Goal: Transaction & Acquisition: Purchase product/service

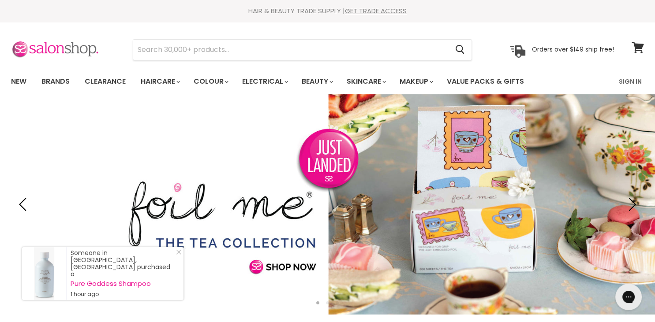
click at [56, 46] on img at bounding box center [55, 50] width 88 height 19
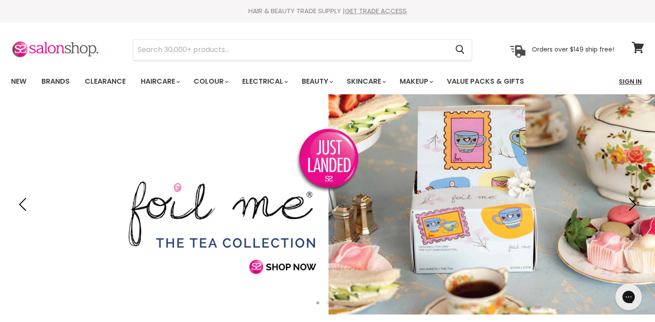
click at [629, 81] on link "Sign In" at bounding box center [630, 81] width 34 height 19
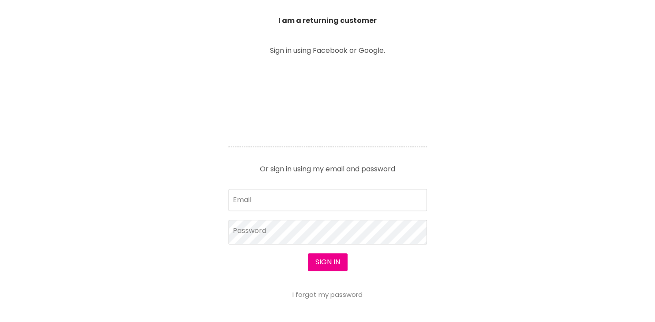
scroll to position [318, 0]
click at [296, 204] on input "Email" at bounding box center [327, 202] width 198 height 22
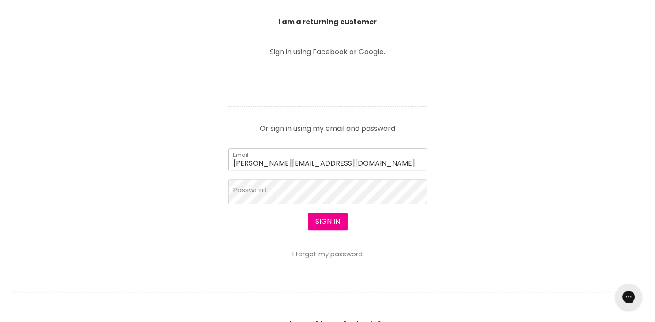
type input "felicitykay@hotmail.com"
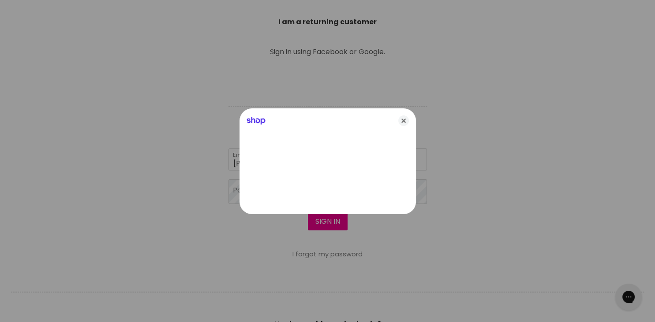
click at [401, 120] on icon "Close" at bounding box center [403, 121] width 11 height 11
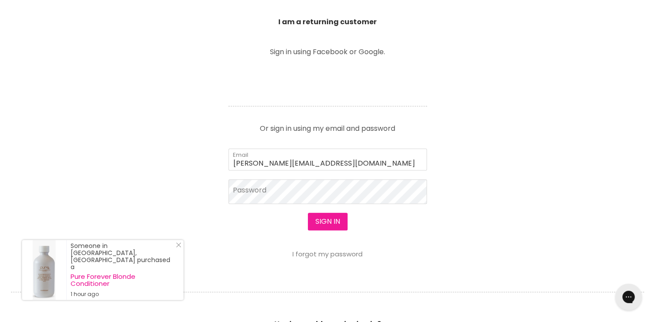
click at [329, 223] on button "Sign in" at bounding box center [328, 222] width 40 height 18
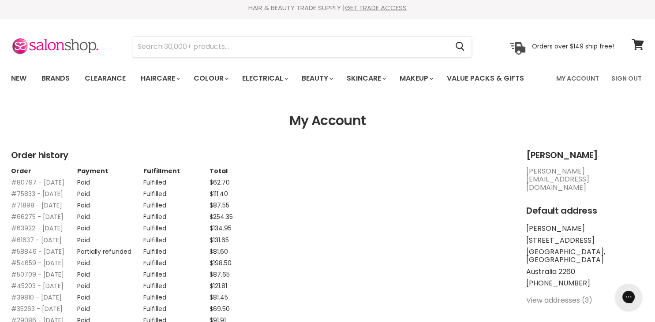
scroll to position [3, 0]
click at [22, 181] on link "#80797 - 12 Jun, 2025" at bounding box center [37, 182] width 53 height 9
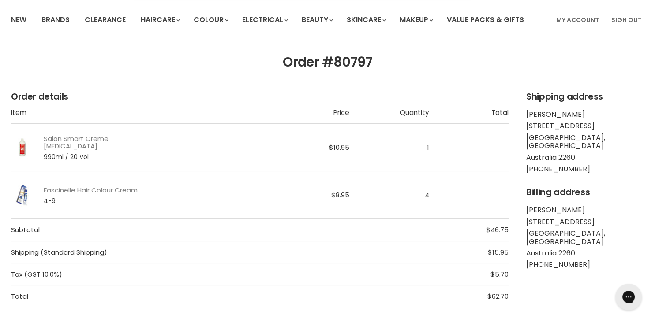
click at [62, 142] on link "Salon Smart Creme [MEDICAL_DATA]" at bounding box center [103, 142] width 118 height 15
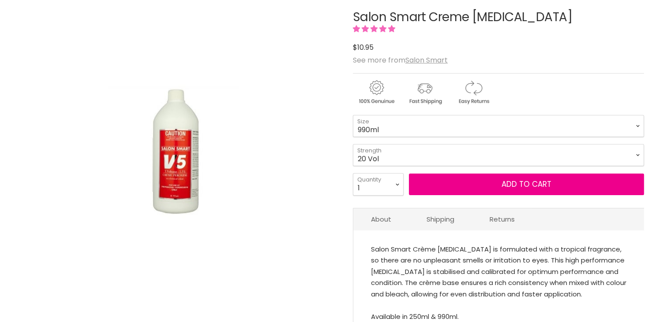
scroll to position [120, 0]
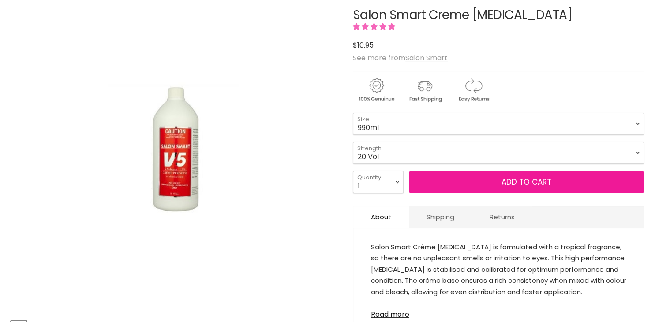
click at [536, 179] on span "Add to cart" at bounding box center [526, 182] width 50 height 11
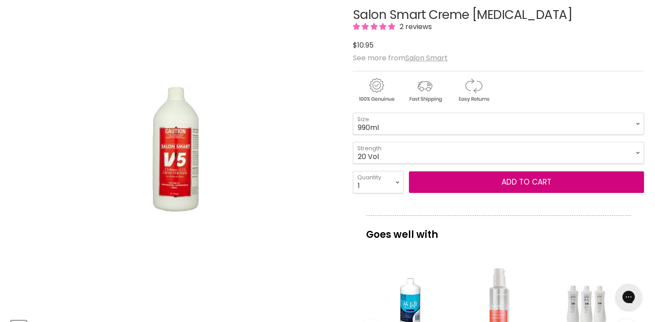
scroll to position [0, 0]
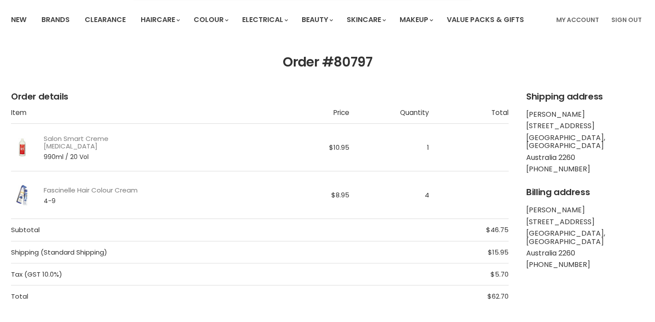
scroll to position [62, 0]
click at [81, 190] on link "Fascinelle Hair Colour Cream" at bounding box center [91, 190] width 94 height 7
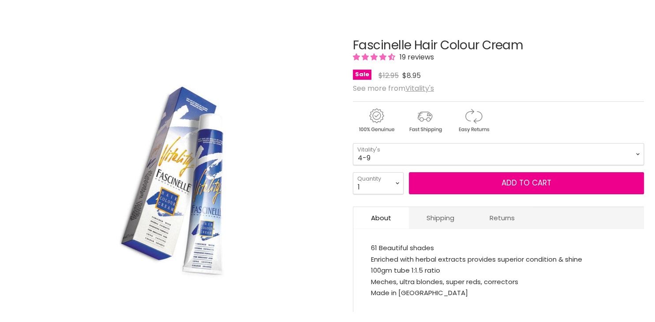
scroll to position [89, 0]
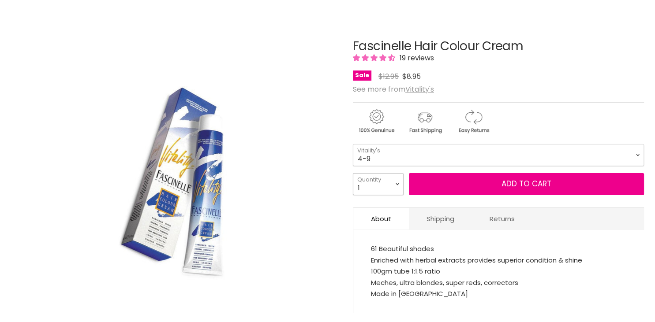
click at [396, 183] on select "1 2 3 4 5 6 7 8 9 10+" at bounding box center [378, 184] width 51 height 22
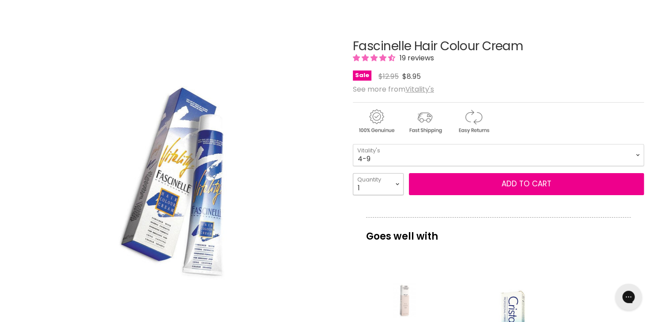
scroll to position [0, 0]
select select "4"
click option "4" at bounding box center [0, 0] width 0 height 0
type input "4"
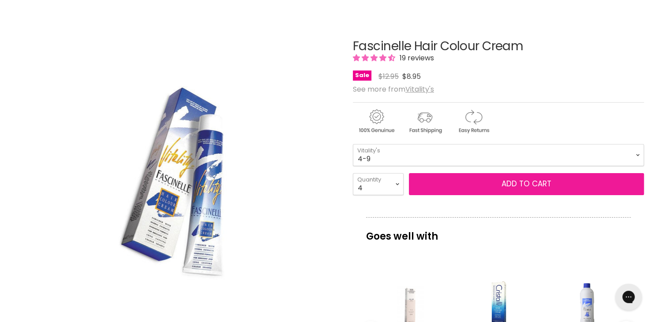
click at [525, 185] on span "Add to cart" at bounding box center [526, 184] width 50 height 11
click at [524, 183] on span "Add to cart" at bounding box center [526, 184] width 50 height 11
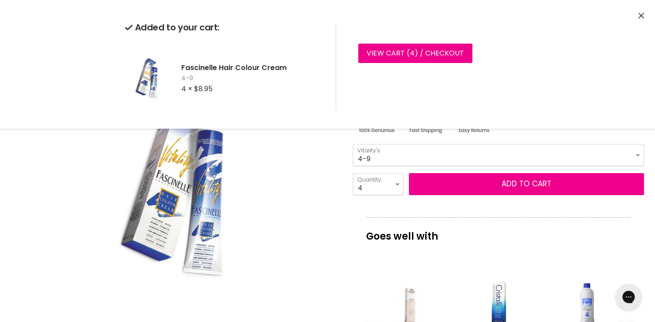
click at [390, 153] on select "1-0 2-10 3-0 4-0 5-0 6-0 7-0 8-0 9-0 10-0 5-00 6-00 7-00 8-00 9-00" at bounding box center [498, 155] width 291 height 22
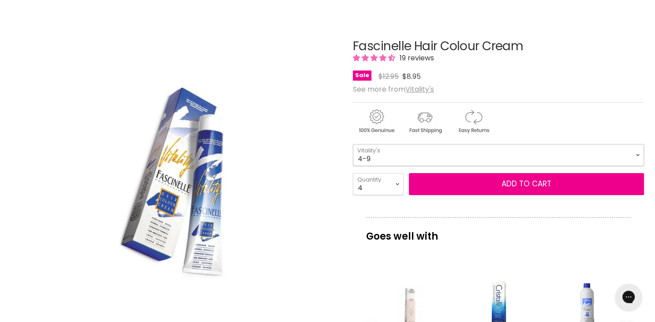
click at [390, 153] on select "1-0 2-10 3-0 4-0 5-0 6-0 7-0 8-0 9-0 10-0 5-00 6-00 7-00 8-00 9-00" at bounding box center [498, 155] width 291 height 22
click option "5-0" at bounding box center [0, 0] width 0 height 0
select select "5-0"
click at [397, 185] on select "1 2 3 4 5 6 7 8 9 10+" at bounding box center [378, 184] width 51 height 22
select select "2"
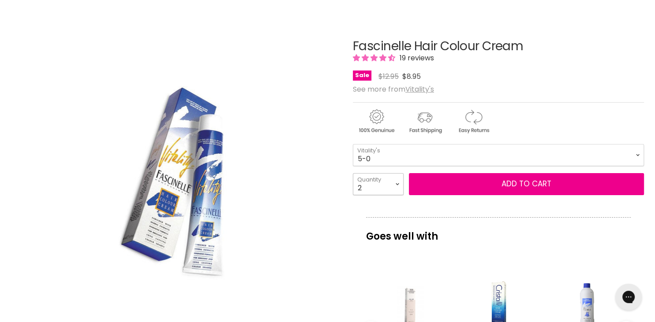
click option "2" at bounding box center [0, 0] width 0 height 0
type input "2"
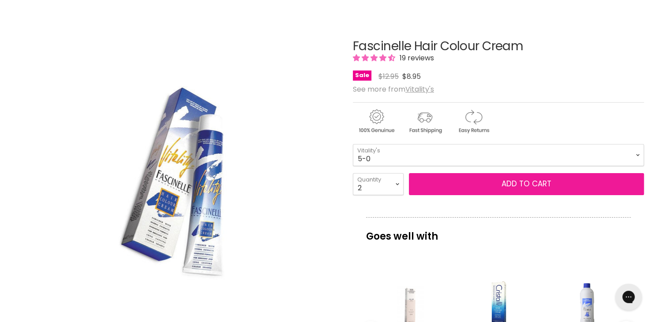
click at [527, 182] on button "Add to cart" at bounding box center [526, 184] width 235 height 22
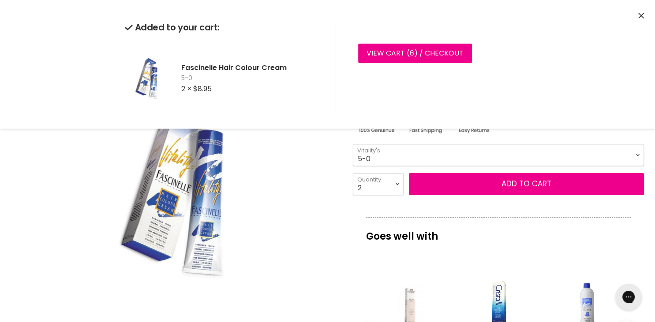
click at [471, 232] on p "Goes well with" at bounding box center [498, 231] width 265 height 29
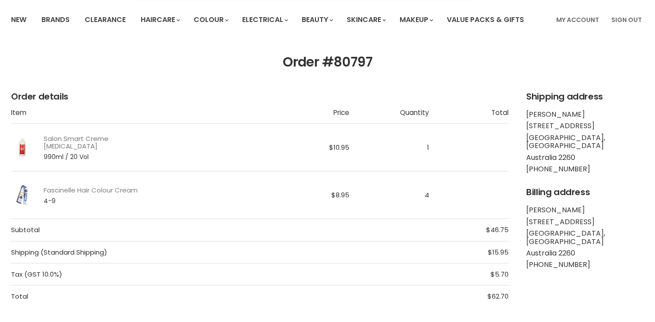
scroll to position [62, 0]
click at [57, 141] on link "Salon Smart Creme [MEDICAL_DATA]" at bounding box center [103, 142] width 118 height 15
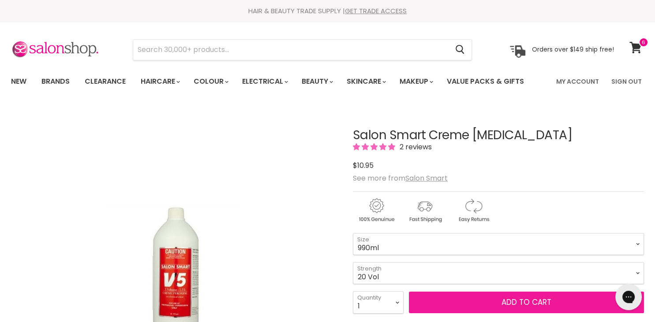
click at [532, 303] on span "Add to cart" at bounding box center [526, 302] width 50 height 11
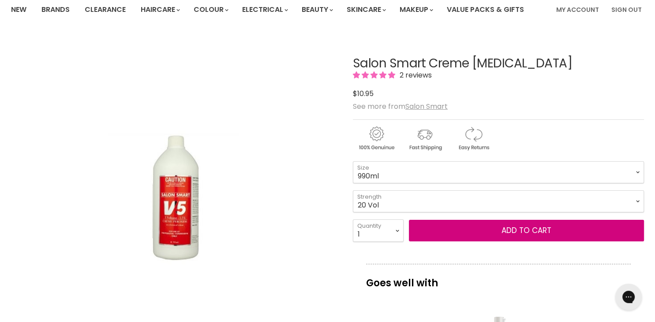
scroll to position [71, 0]
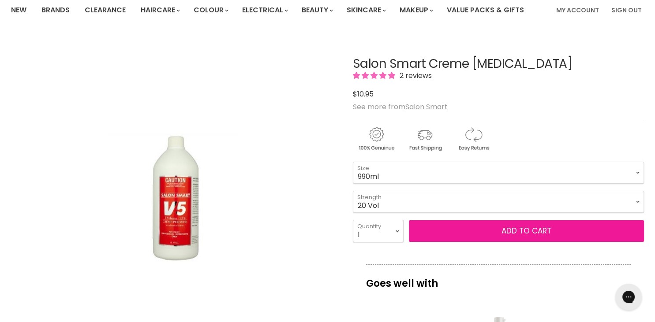
click at [536, 230] on span "Add to cart" at bounding box center [526, 231] width 50 height 11
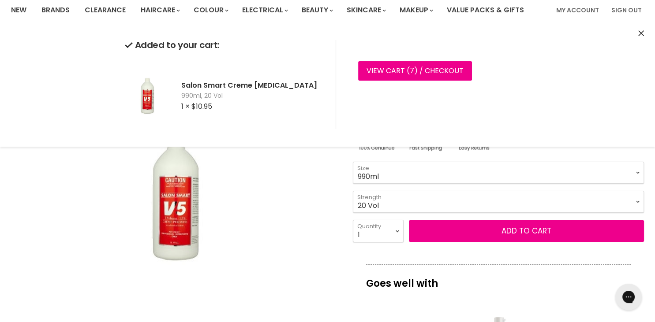
click at [268, 227] on div "Click or scroll to zoom Tap or pinch to zoom" at bounding box center [174, 198] width 326 height 326
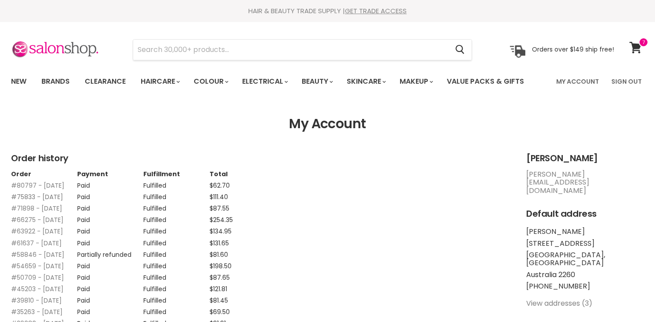
scroll to position [3, 0]
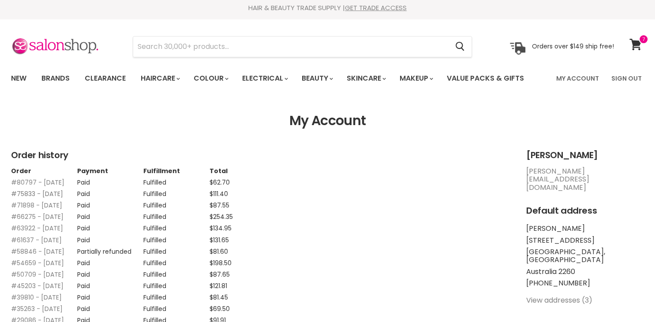
click at [18, 198] on link "#75833 - 01 Feb, 2025" at bounding box center [37, 194] width 52 height 9
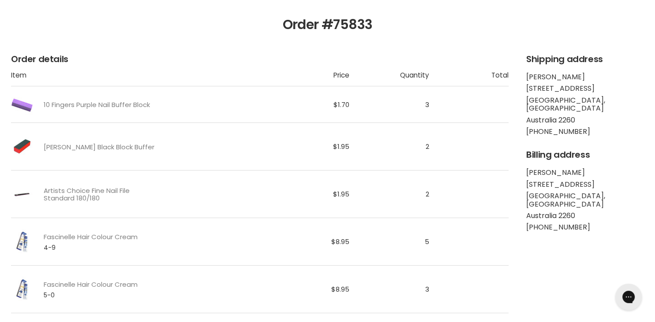
scroll to position [101, 0]
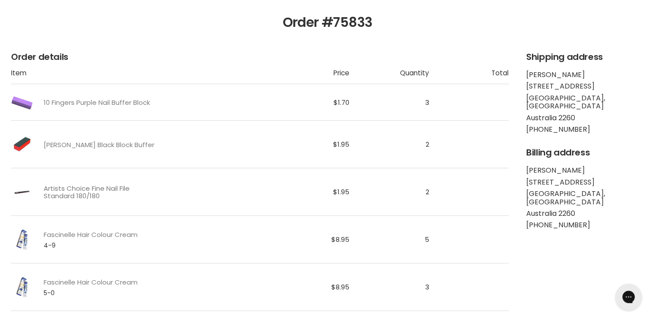
click at [83, 189] on link "Artists Choice Fine Nail File Standard 180/180" at bounding box center [103, 192] width 118 height 15
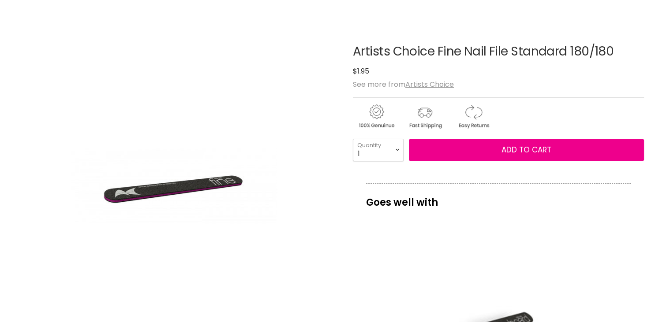
scroll to position [83, 0]
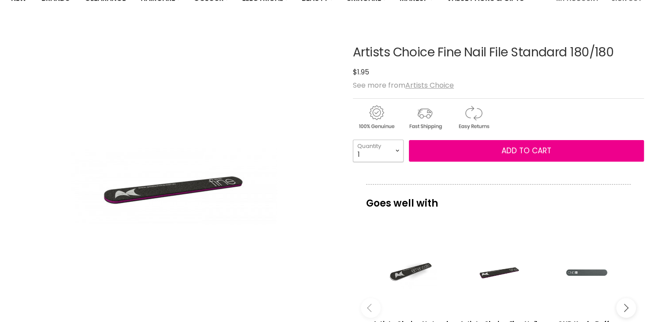
click at [394, 152] on select "1 2 3 4 5 6 7 8 9 10+" at bounding box center [378, 151] width 51 height 22
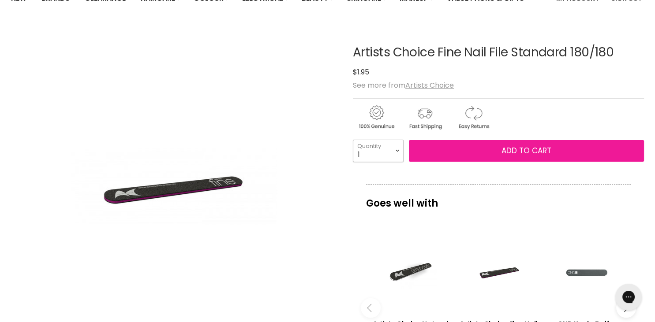
select select "2"
click option "2" at bounding box center [0, 0] width 0 height 0
type input "2"
click at [529, 151] on span "Add to cart" at bounding box center [526, 151] width 50 height 11
click at [531, 153] on span "Add to cart" at bounding box center [526, 151] width 50 height 11
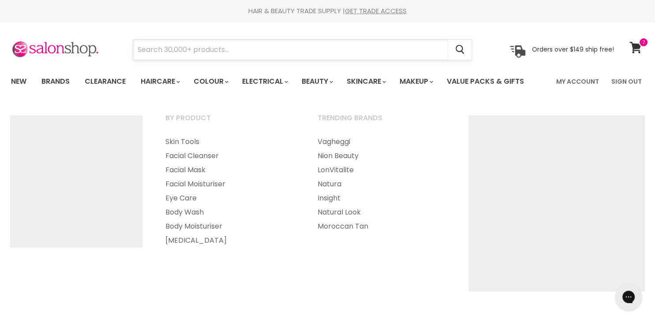
click at [293, 51] on input "Search" at bounding box center [290, 50] width 315 height 20
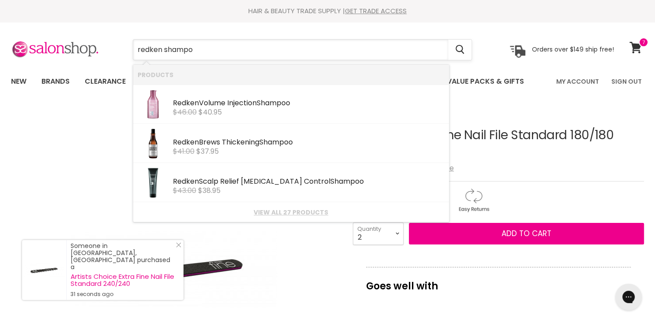
type input "redken shampoo"
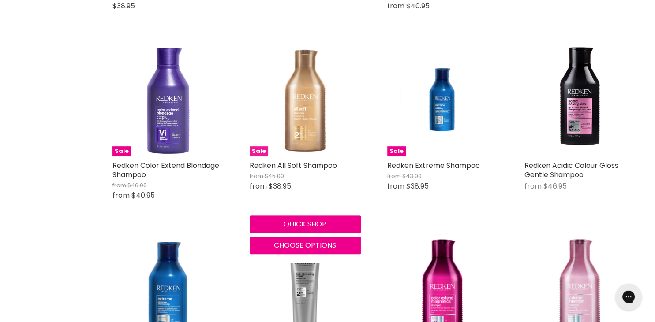
click at [303, 106] on img "Main content" at bounding box center [305, 100] width 111 height 111
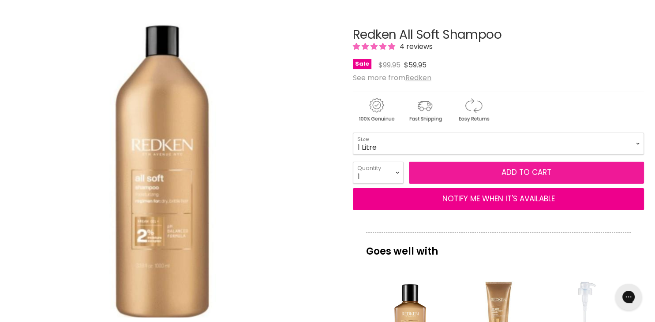
click at [524, 172] on button "Add to cart" at bounding box center [526, 173] width 235 height 22
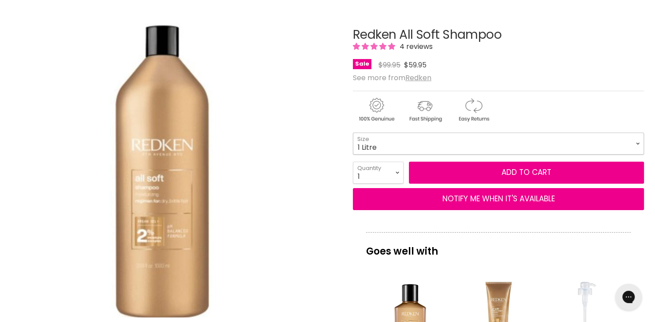
click at [421, 142] on select "300ml 500ml 1 Litre" at bounding box center [498, 144] width 291 height 22
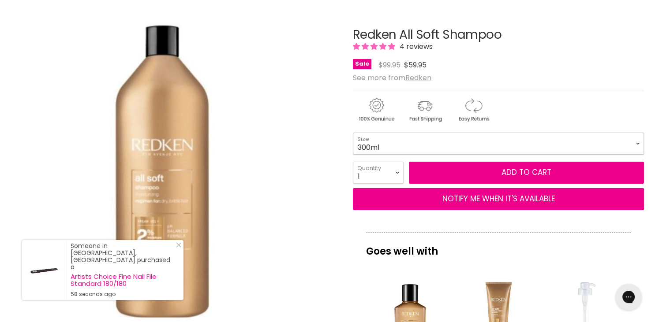
click option "300ml" at bounding box center [0, 0] width 0 height 0
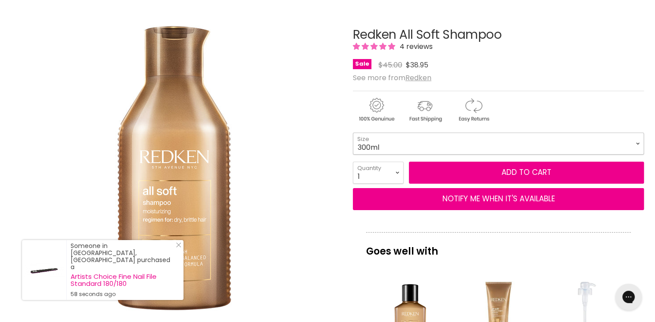
click at [419, 139] on select "300ml 500ml 1 Litre" at bounding box center [498, 144] width 291 height 22
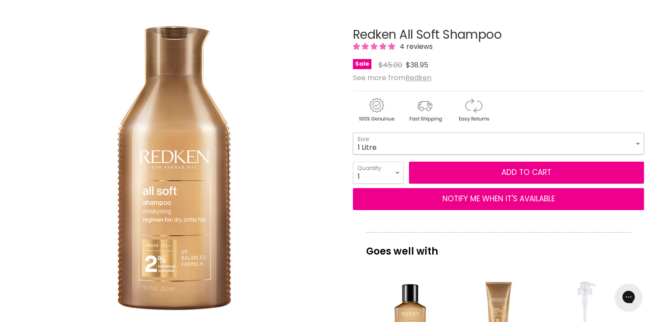
click option "1 Litre" at bounding box center [0, 0] width 0 height 0
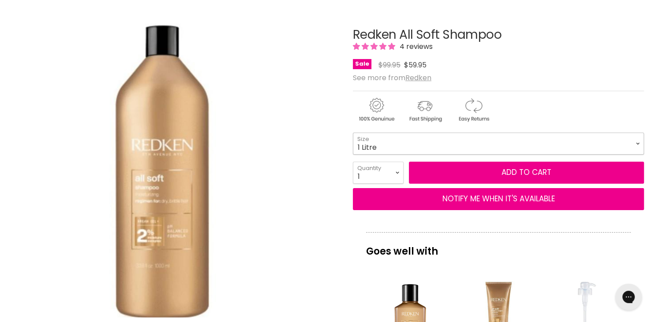
click at [387, 141] on select "300ml 500ml 1 Litre" at bounding box center [498, 144] width 291 height 22
click option "300ml" at bounding box center [0, 0] width 0 height 0
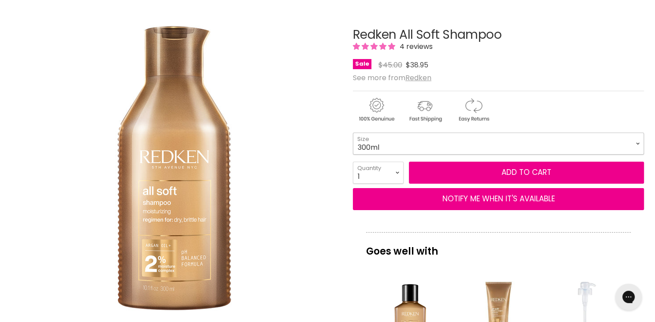
click at [415, 140] on select "300ml 500ml 1 Litre" at bounding box center [498, 144] width 291 height 22
click option "1 Litre" at bounding box center [0, 0] width 0 height 0
select select "1 Litre"
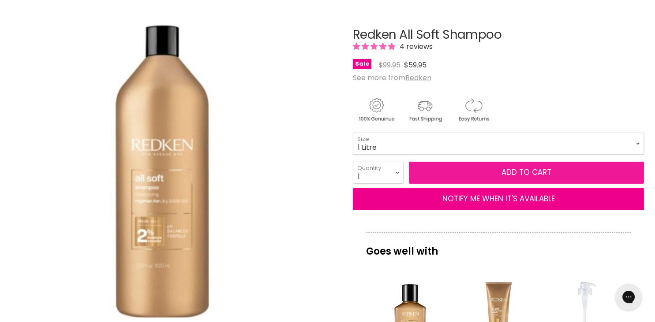
click at [532, 170] on button "Add to cart" at bounding box center [526, 173] width 235 height 22
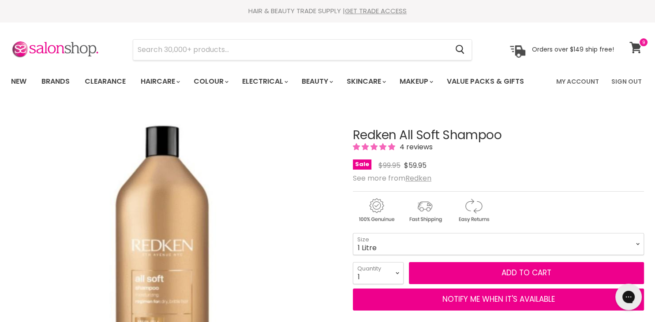
click at [636, 44] on icon at bounding box center [635, 47] width 12 height 11
